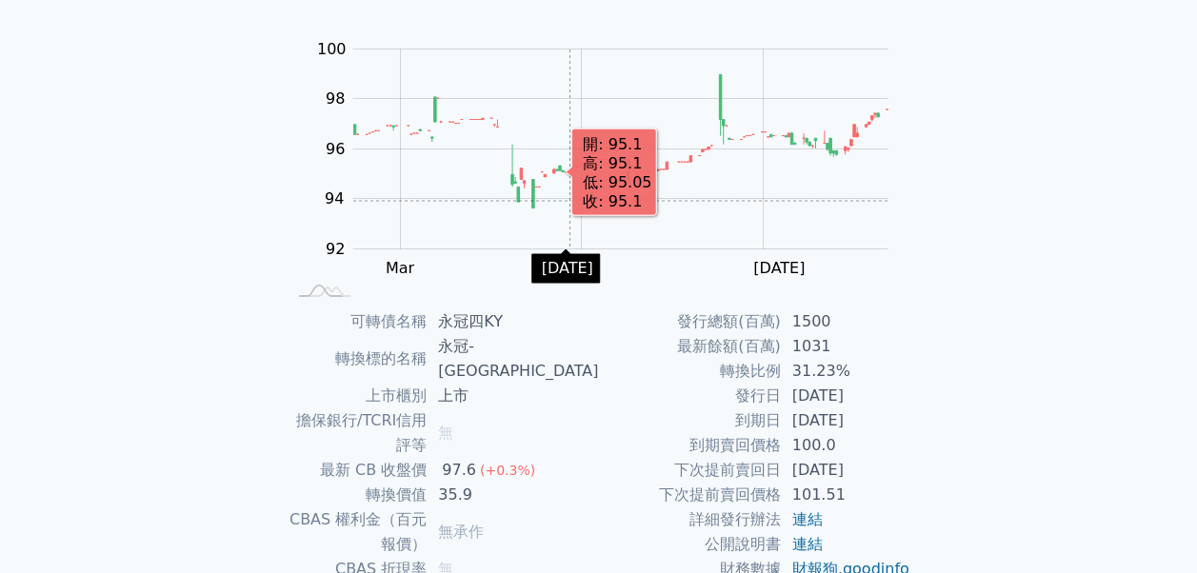
scroll to position [286, 0]
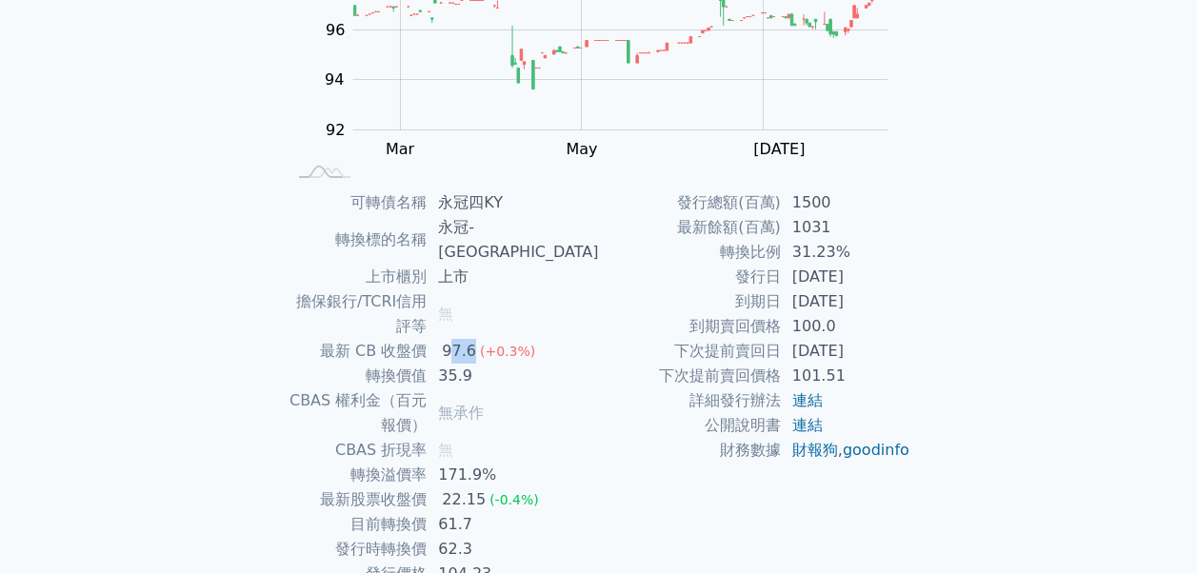
drag, startPoint x: 488, startPoint y: 294, endPoint x: 509, endPoint y: 301, distance: 22.0
click at [480, 339] on div "97.6" at bounding box center [459, 351] width 42 height 25
click at [196, 465] on div "可轉債列表 財務數據 可轉債列表 財務數據 登入／註冊 登入／註冊 可轉債列表 › 15894 永冠四KY 15894 永冠四KY 可轉債詳細資訊 Zoom …" at bounding box center [598, 192] width 1197 height 956
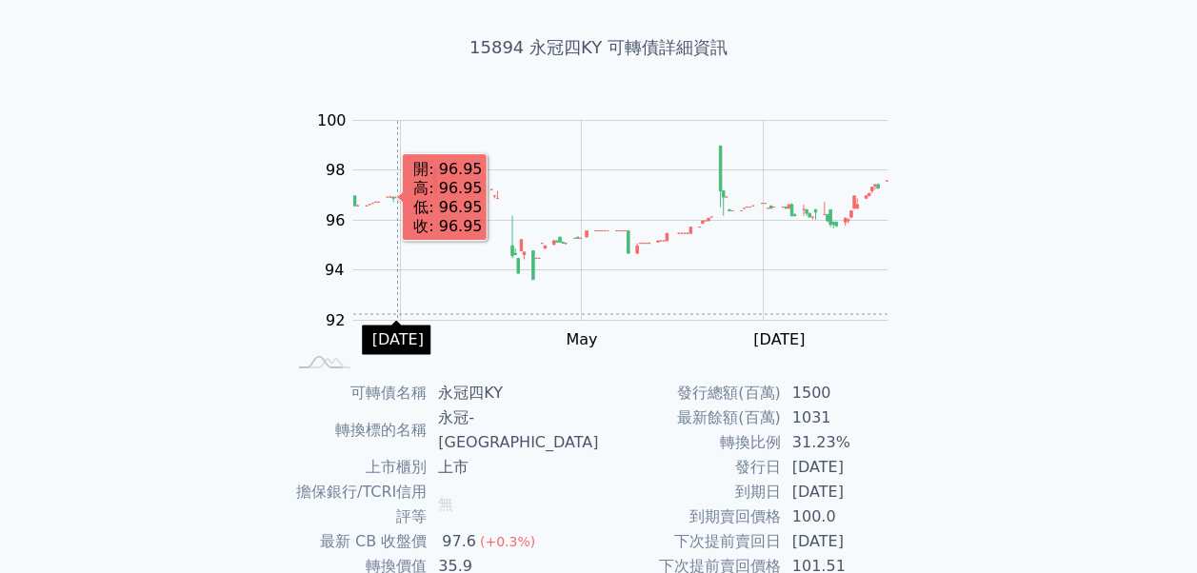
scroll to position [0, 0]
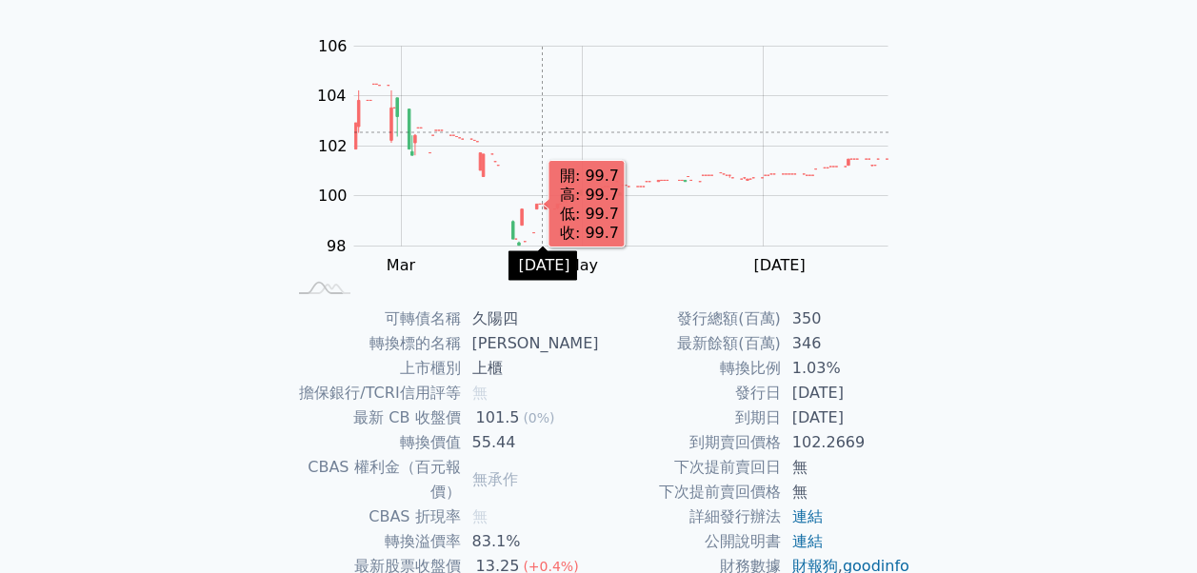
scroll to position [308, 0]
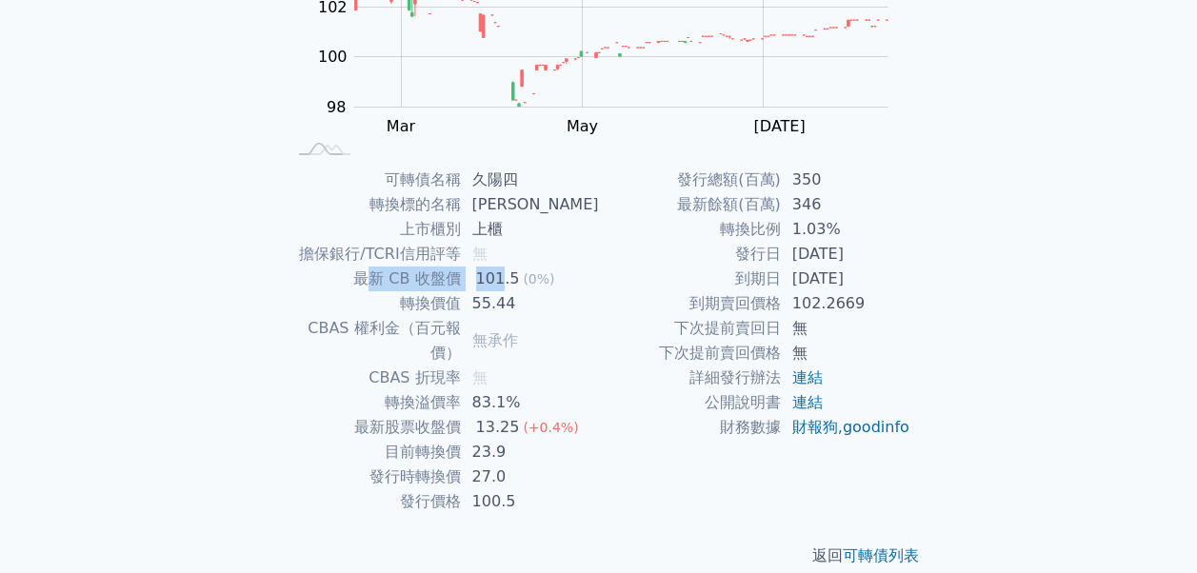
drag, startPoint x: 380, startPoint y: 274, endPoint x: 510, endPoint y: 276, distance: 130.4
click at [510, 276] on tr "最新 CB 收盤價 101.5 (0%)" at bounding box center [443, 279] width 312 height 25
drag, startPoint x: 801, startPoint y: 278, endPoint x: 876, endPoint y: 277, distance: 75.2
click at [876, 277] on td "[DATE]" at bounding box center [846, 279] width 130 height 25
drag, startPoint x: 492, startPoint y: 280, endPoint x: 520, endPoint y: 281, distance: 27.6
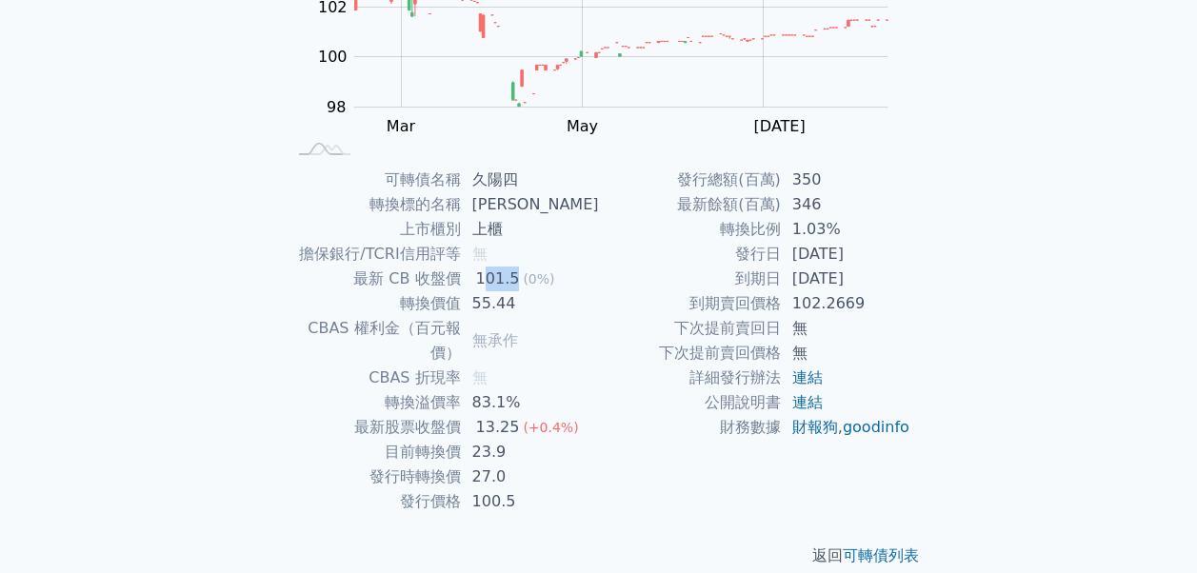
click at [520, 281] on div "101.5" at bounding box center [497, 279] width 51 height 25
click at [980, 375] on div "可轉債列表 財務數據 可轉債列表 財務數據 登入／註冊 登入／註冊 可轉債列表 › 50114 久陽四 50114 久陽四 可轉債詳細資訊 Zoom Out …" at bounding box center [598, 145] width 1197 height 906
drag, startPoint x: 371, startPoint y: 277, endPoint x: 535, endPoint y: 291, distance: 164.4
click at [535, 291] on tbody "可轉債名稱 久陽四 轉換標的名稱 久陽 上市櫃別 上櫃 擔保銀行/TCRI信用評等 無 最新 CB 收盤價 101.5 (0%) 轉換價值 55.44 CBA…" at bounding box center [443, 341] width 312 height 347
